Goal: Find specific page/section: Find specific page/section

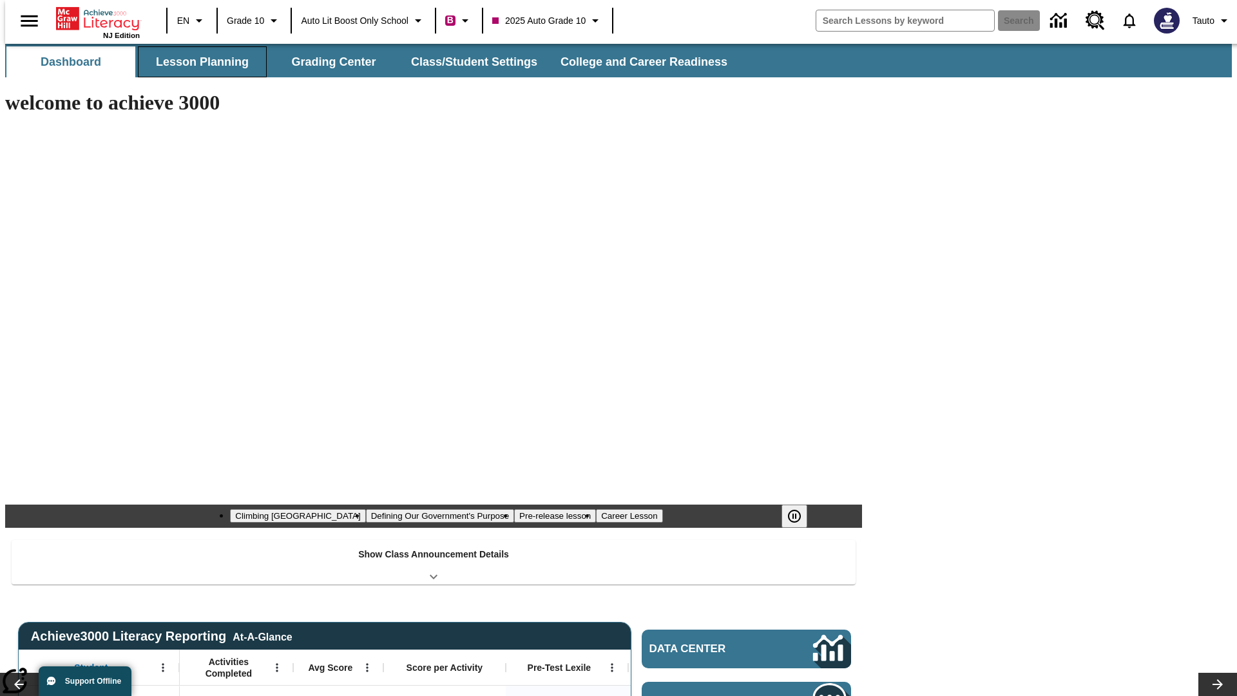
click at [197, 62] on button "Lesson Planning" at bounding box center [202, 61] width 129 height 31
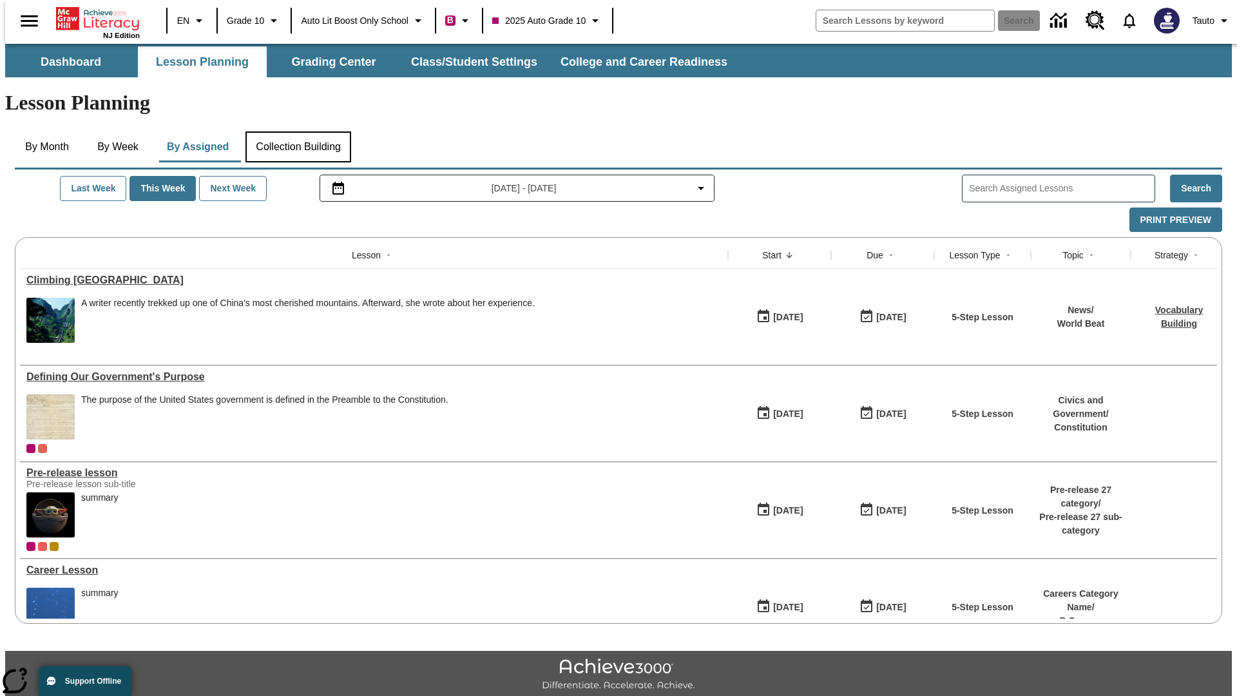
click at [298, 131] on button "Collection Building" at bounding box center [298, 146] width 106 height 31
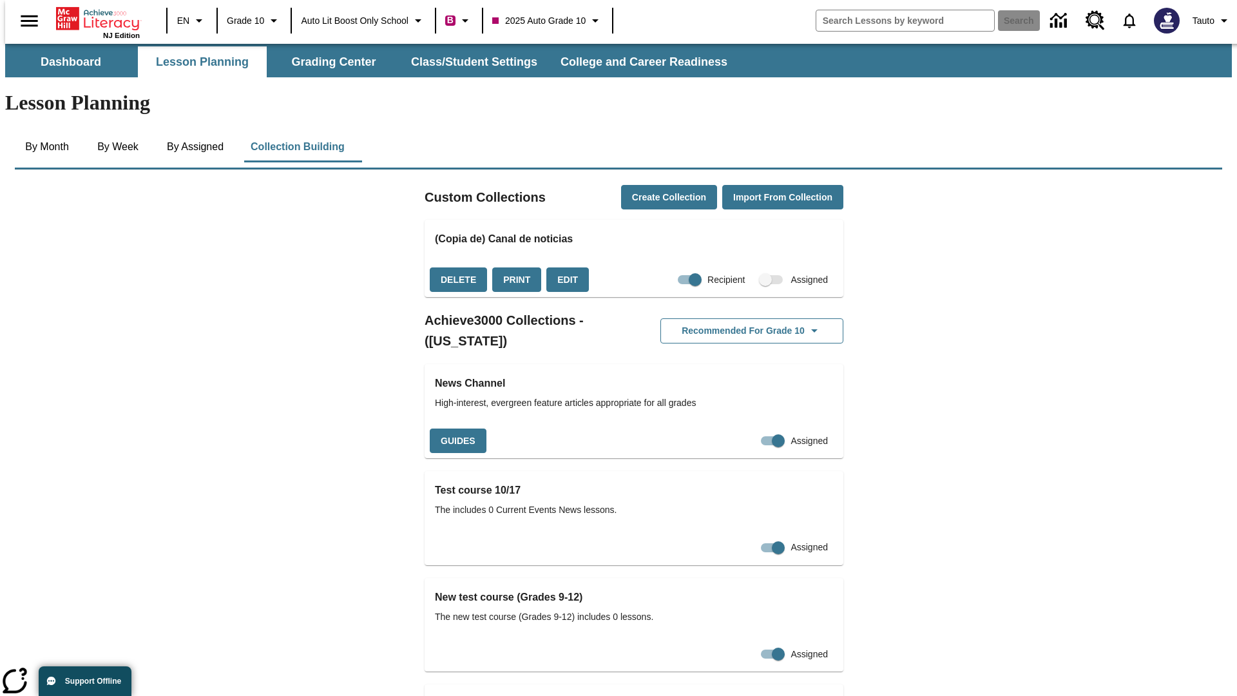
checkbox input "true"
